Goal: Task Accomplishment & Management: Use online tool/utility

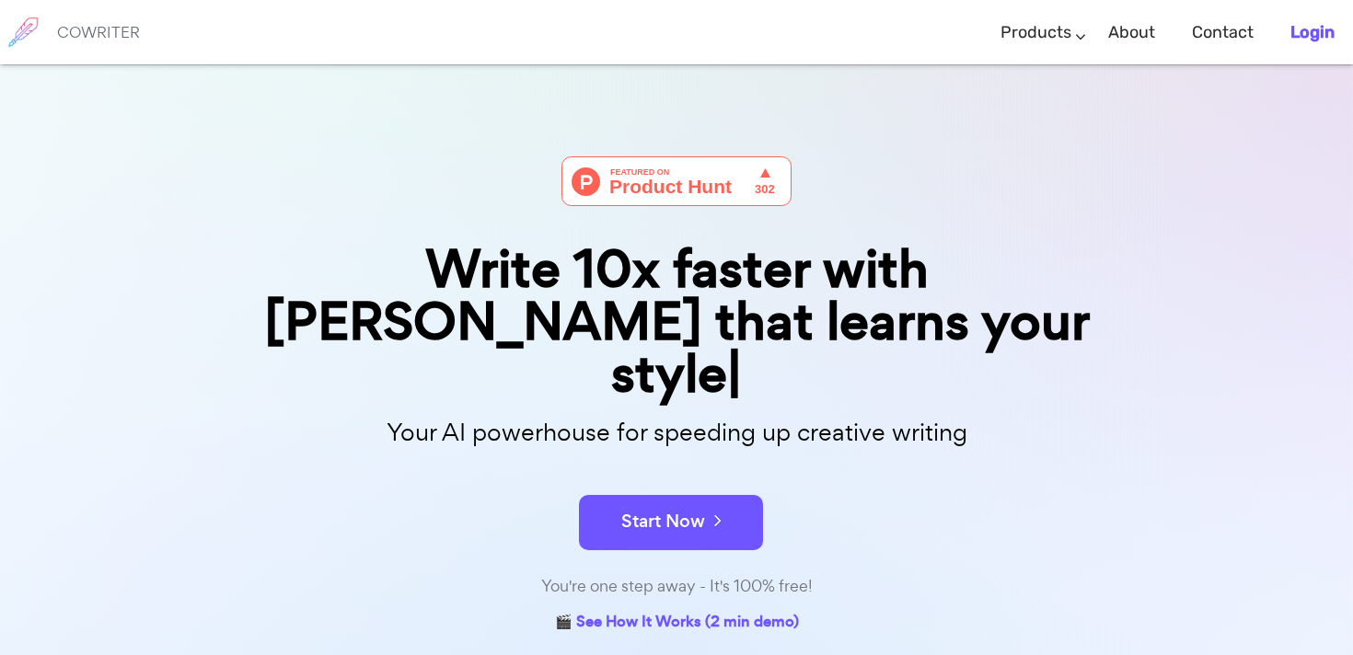
click at [1318, 32] on b "Login" at bounding box center [1312, 32] width 44 height 20
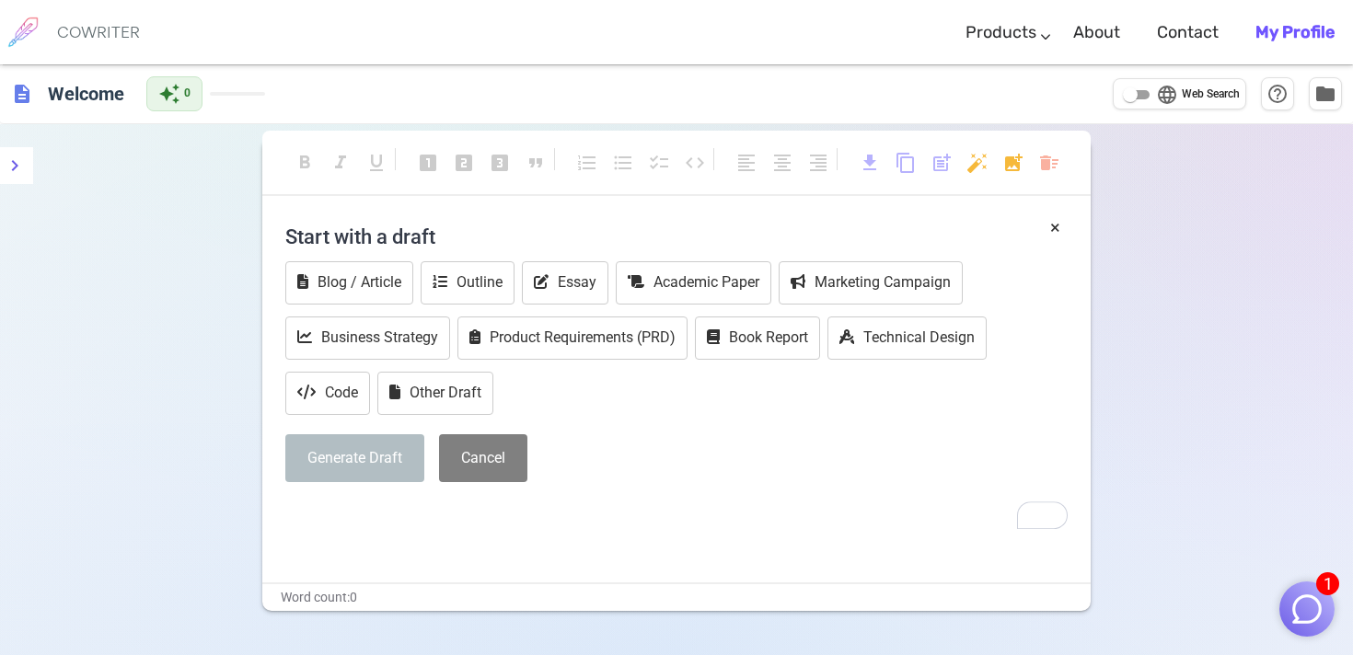
click at [121, 306] on div "format_bold format_italic format_underlined looks_one looks_two looks_3 format_…" at bounding box center [676, 451] width 1353 height 655
